Goal: Task Accomplishment & Management: Complete application form

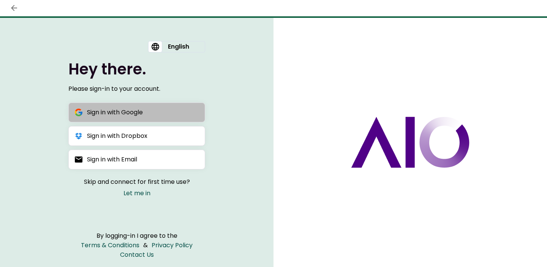
click at [158, 118] on button "Sign in with Google" at bounding box center [136, 113] width 137 height 20
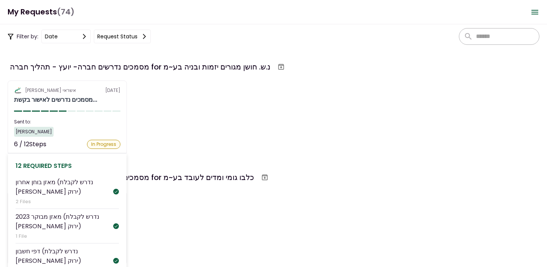
click at [96, 113] on section "אלטשולר שחם אשראי [DATE] מסמכים נדרשים לאישור בקשת... Sent to: [PERSON_NAME] 6 …" at bounding box center [67, 118] width 119 height 74
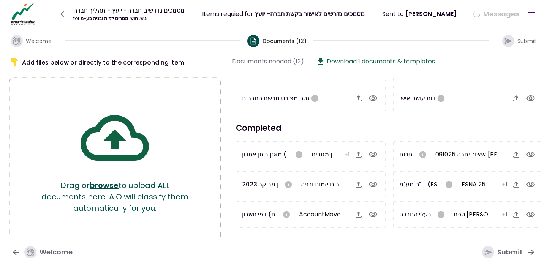
scroll to position [70, 0]
click at [373, 184] on icon "button" at bounding box center [373, 184] width 9 height 9
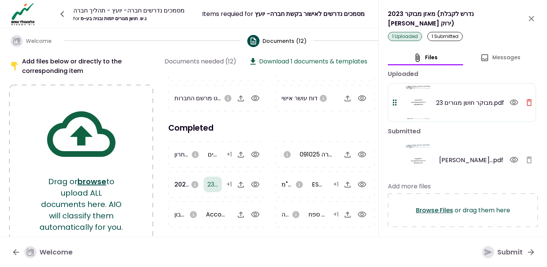
click at [532, 16] on icon "close" at bounding box center [531, 18] width 5 height 5
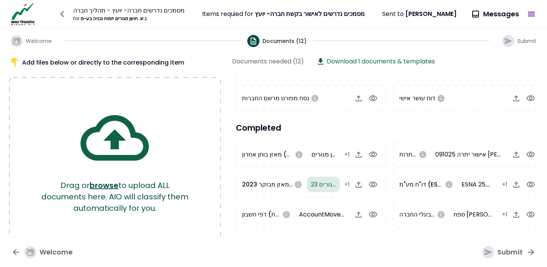
click at [520, 41] on span "Submit" at bounding box center [527, 41] width 19 height 8
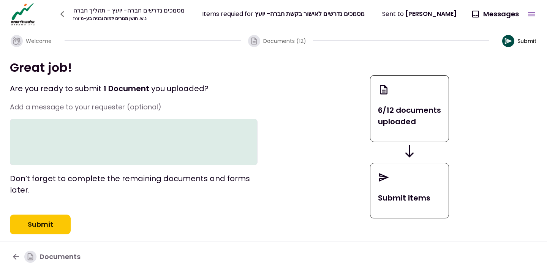
click at [66, 230] on button "Submit" at bounding box center [40, 225] width 61 height 20
